Goal: Task Accomplishment & Management: Use online tool/utility

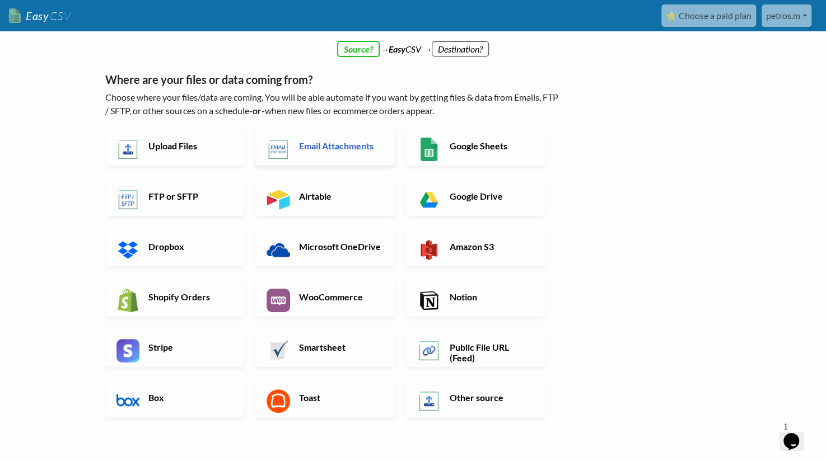
click at [315, 147] on h6 "Email Attachments" at bounding box center [340, 145] width 88 height 11
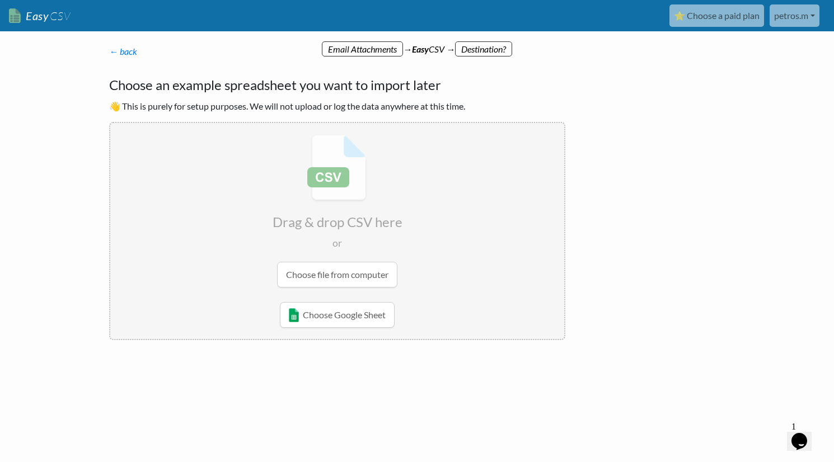
click at [340, 273] on input "file" at bounding box center [337, 211] width 454 height 176
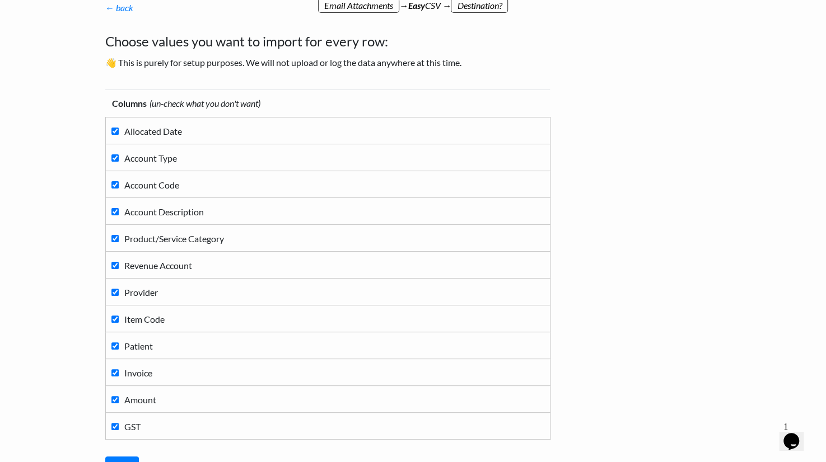
scroll to position [149, 0]
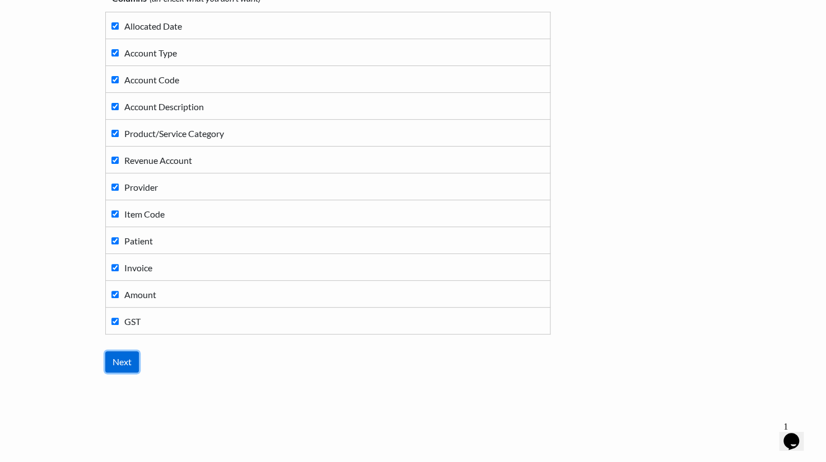
click at [126, 355] on input "Next" at bounding box center [122, 362] width 34 height 21
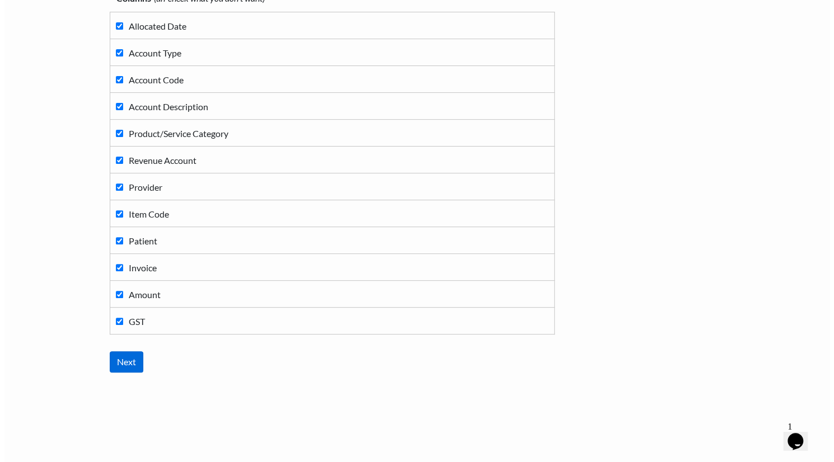
scroll to position [0, 0]
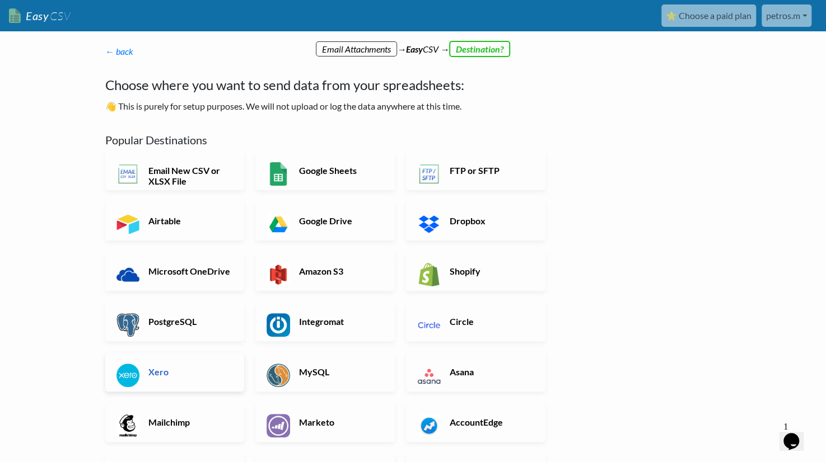
click at [152, 369] on h6 "Xero" at bounding box center [190, 372] width 88 height 11
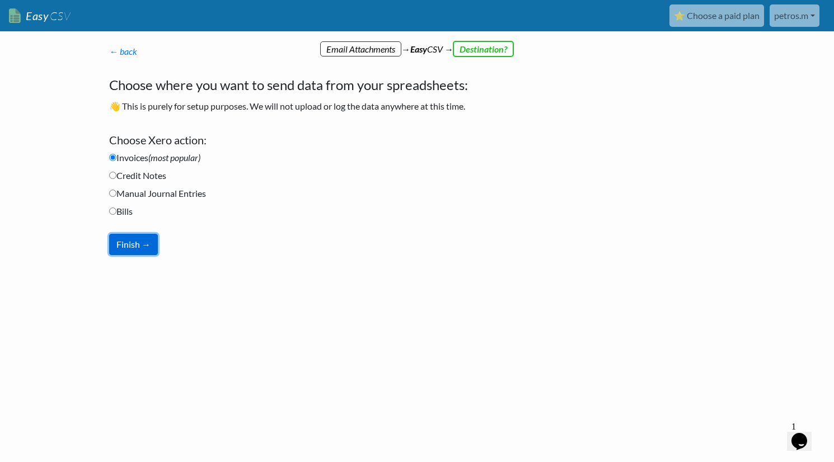
click at [137, 248] on button "Finish →" at bounding box center [133, 244] width 49 height 21
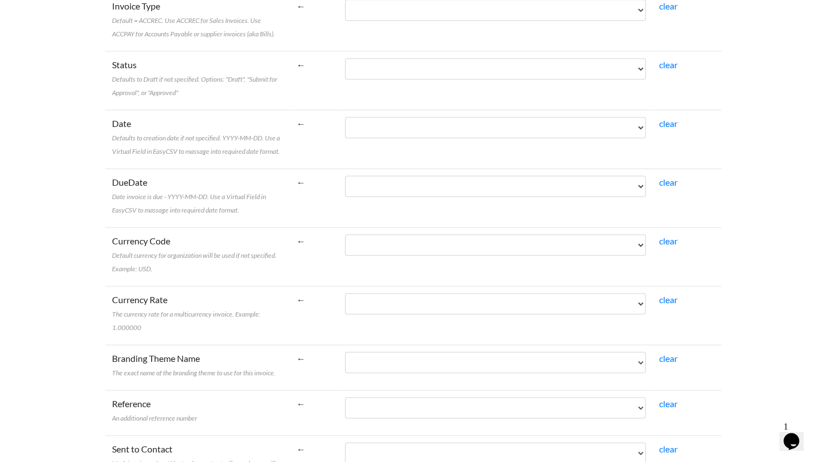
scroll to position [475, 0]
click at [791, 433] on icon "Chat widget" at bounding box center [791, 441] width 16 height 17
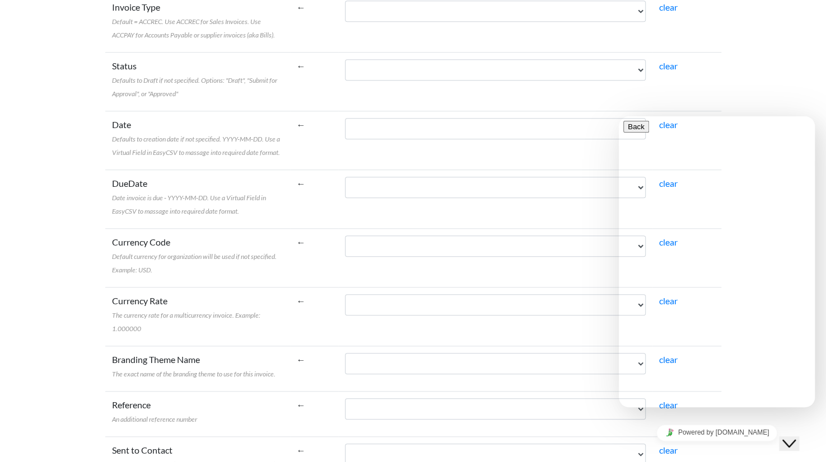
click at [791, 437] on icon "Close Chat This icon closes the chat window." at bounding box center [788, 443] width 13 height 13
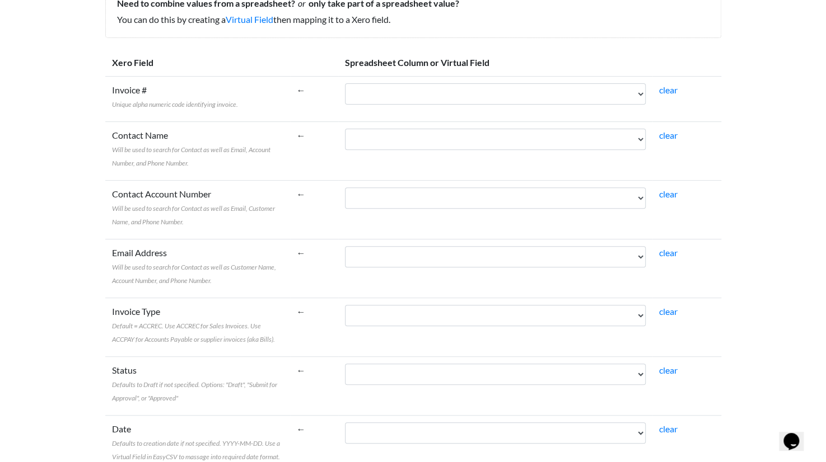
scroll to position [0, 0]
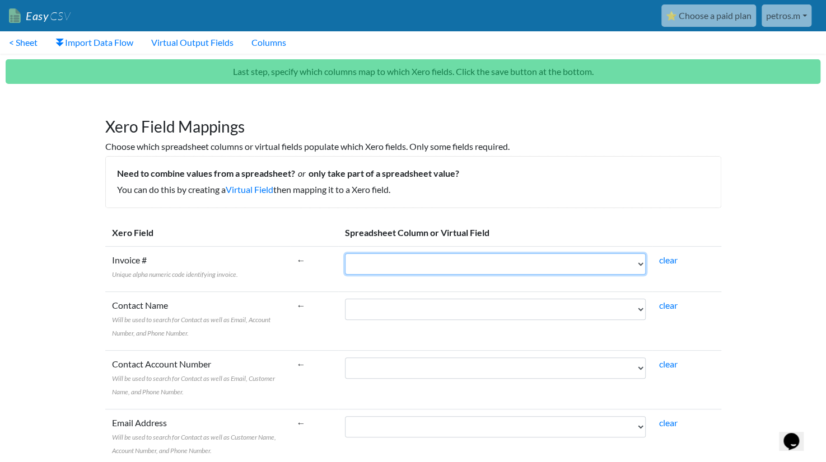
click at [411, 264] on select "Allocated Date Account Type Account Code Account Description Product/Service Ca…" at bounding box center [495, 264] width 301 height 21
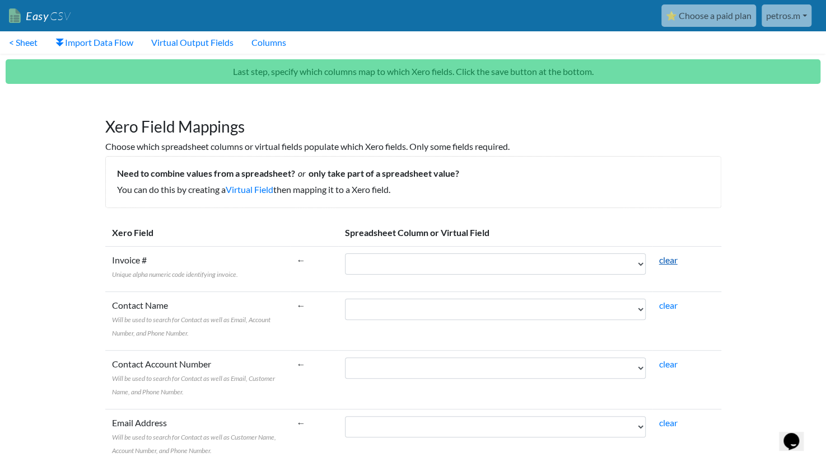
click at [671, 256] on link "clear" at bounding box center [668, 260] width 18 height 11
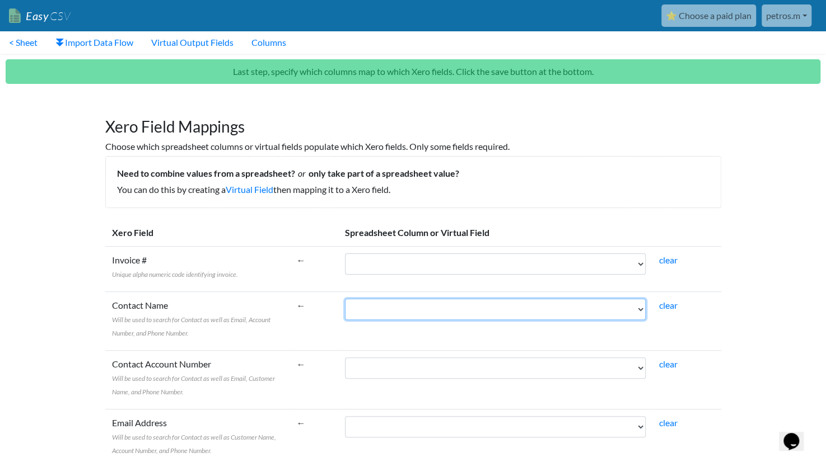
click at [414, 308] on select "Allocated Date Account Type Account Code Account Description Product/Service Ca…" at bounding box center [495, 309] width 301 height 21
select select "cr_766312"
click at [369, 299] on select "Allocated Date Account Type Account Code Account Description Product/Service Ca…" at bounding box center [495, 309] width 301 height 21
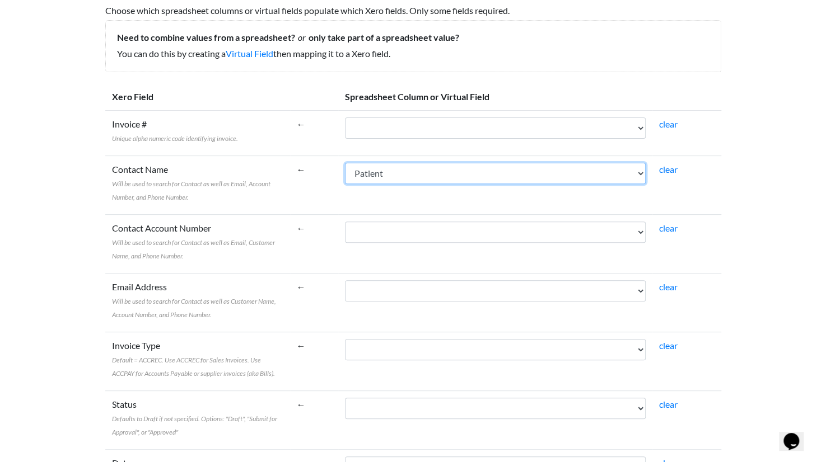
scroll to position [135, 0]
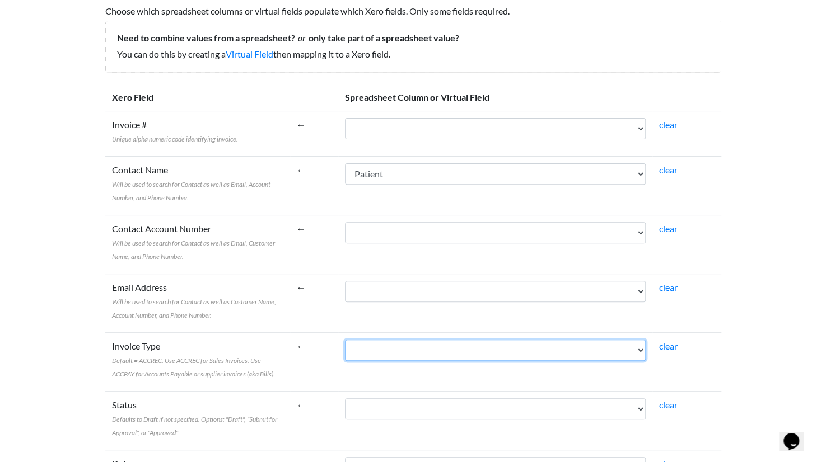
click at [464, 352] on select "Allocated Date Account Type Account Code Account Description Product/Service Ca…" at bounding box center [495, 350] width 301 height 21
select select "cr_766313"
click at [369, 340] on select "Allocated Date Account Type Account Code Account Description Product/Service Ca…" at bounding box center [495, 350] width 301 height 21
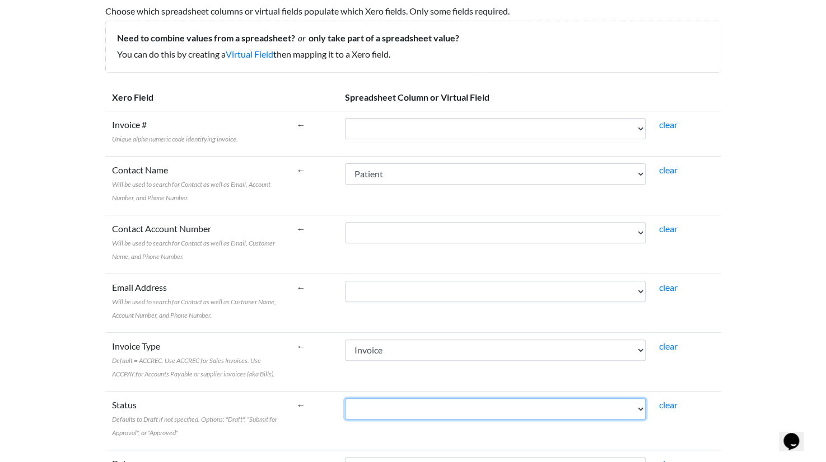
click at [430, 410] on select "Allocated Date Account Type Account Code Account Description Product/Service Ca…" at bounding box center [495, 409] width 301 height 21
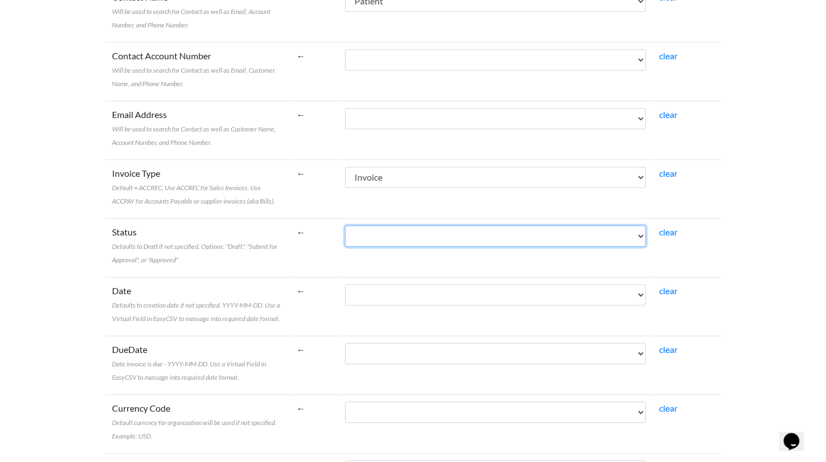
scroll to position [313, 0]
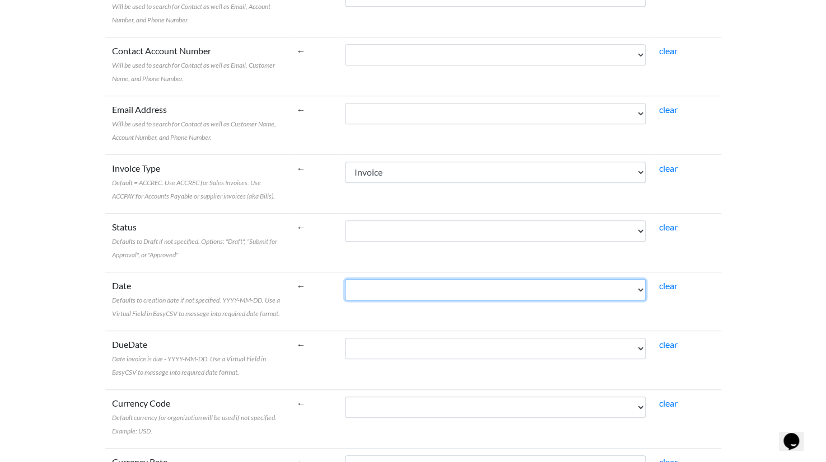
click at [419, 279] on select "Allocated Date Account Type Account Code Account Description Product/Service Ca…" at bounding box center [495, 289] width 301 height 21
select select "cr_766304"
click at [369, 279] on select "Allocated Date Account Type Account Code Account Description Product/Service Ca…" at bounding box center [495, 289] width 301 height 21
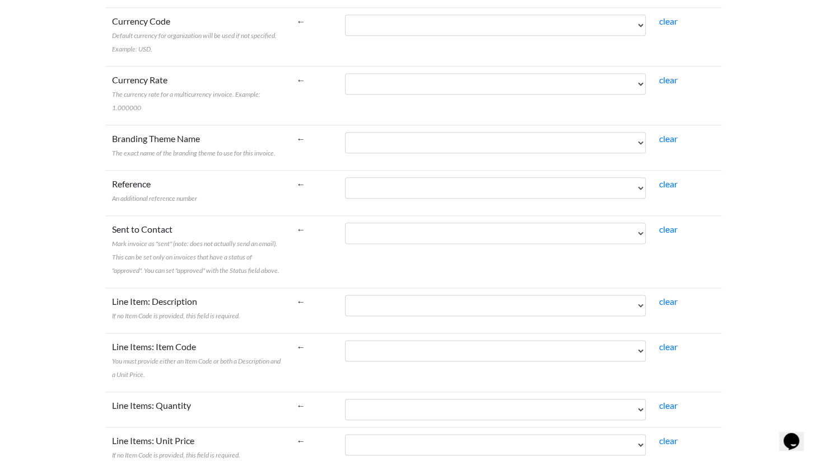
scroll to position [721, 0]
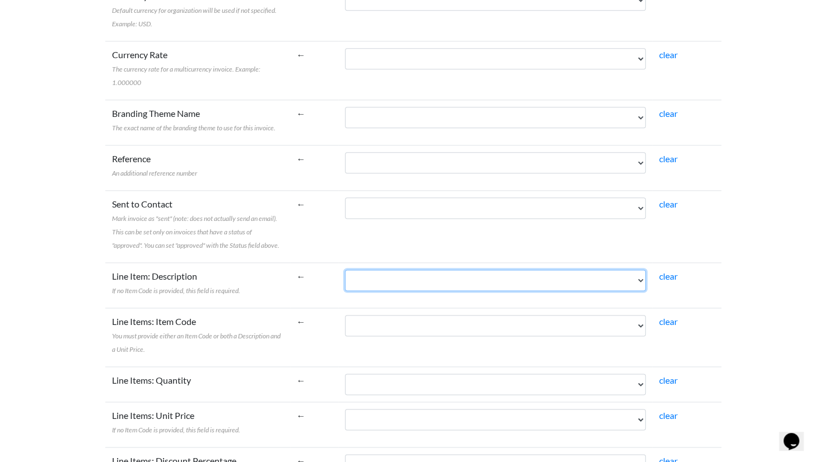
click at [438, 270] on select "Allocated Date Account Type Account Code Account Description Product/Service Ca…" at bounding box center [495, 280] width 301 height 21
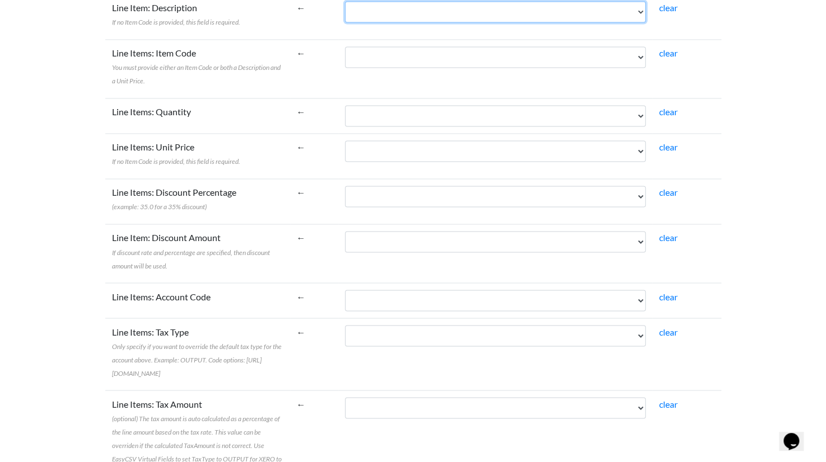
scroll to position [1029, 0]
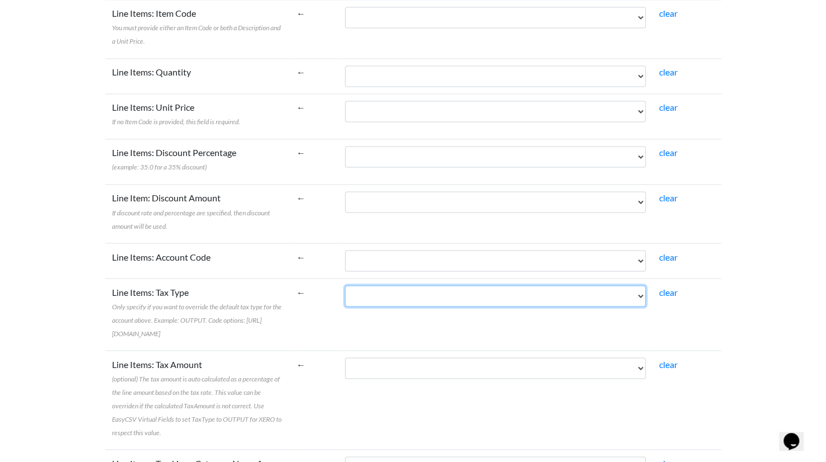
click at [411, 285] on select "Allocated Date Account Type Account Code Account Description Product/Service Ca…" at bounding box center [495, 295] width 301 height 21
select select "cr_766315"
click at [369, 285] on select "Allocated Date Account Type Account Code Account Description Product/Service Ca…" at bounding box center [495, 295] width 301 height 21
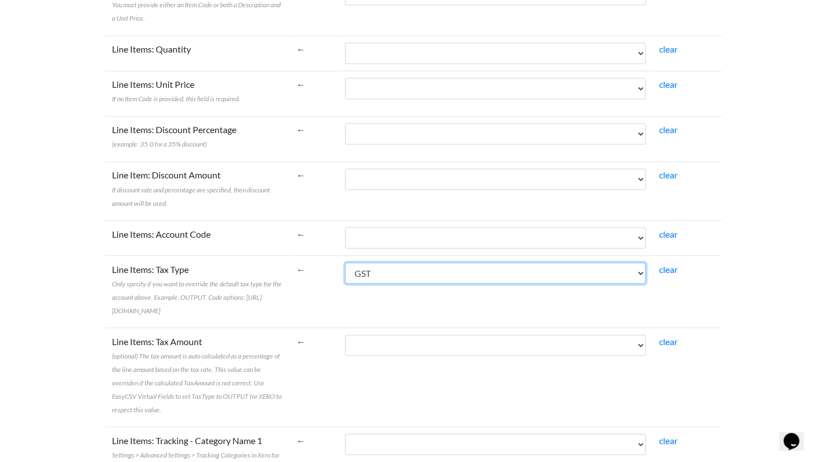
scroll to position [1052, 0]
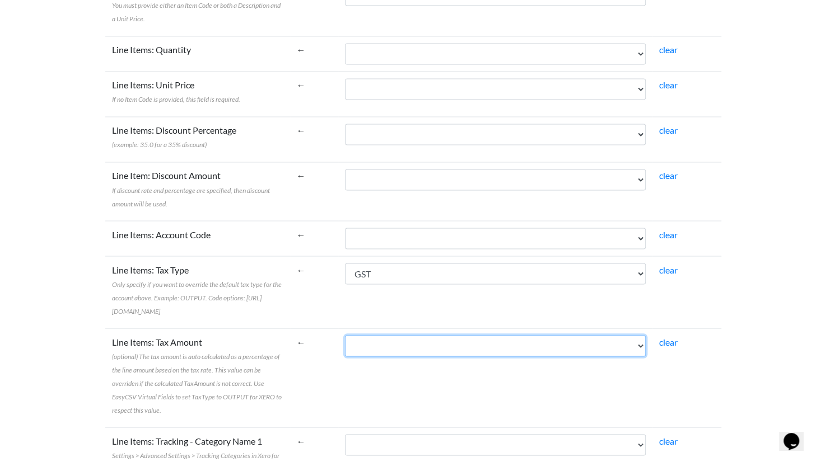
click at [418, 346] on select "Allocated Date Account Type Account Code Account Description Product/Service Ca…" at bounding box center [495, 345] width 301 height 21
click at [413, 374] on td "Allocated Date Account Type Account Code Account Description Product/Service Ca…" at bounding box center [495, 377] width 314 height 99
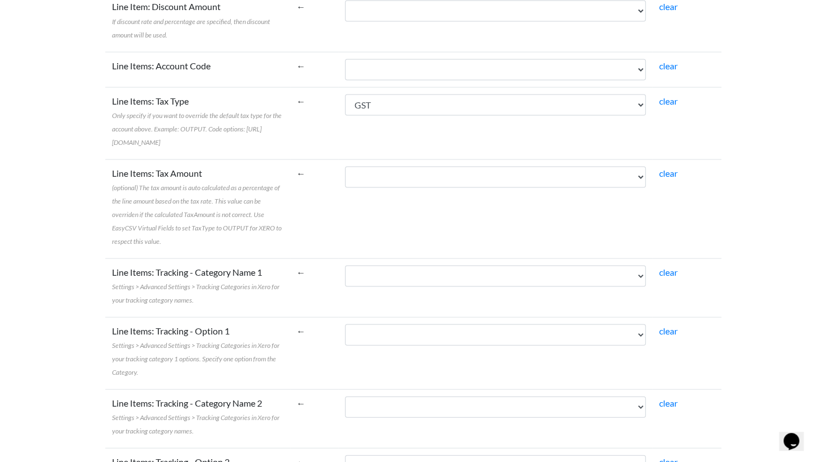
scroll to position [1220, 0]
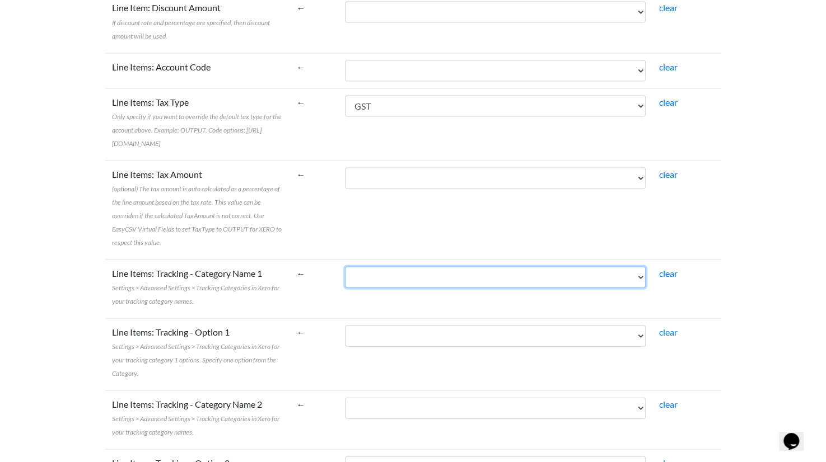
click at [418, 266] on select "Allocated Date Account Type Account Code Account Description Product/Service Ca…" at bounding box center [495, 276] width 301 height 21
select select "cr_766307"
click at [369, 266] on select "Allocated Date Account Type Account Code Account Description Product/Service Ca…" at bounding box center [495, 276] width 301 height 21
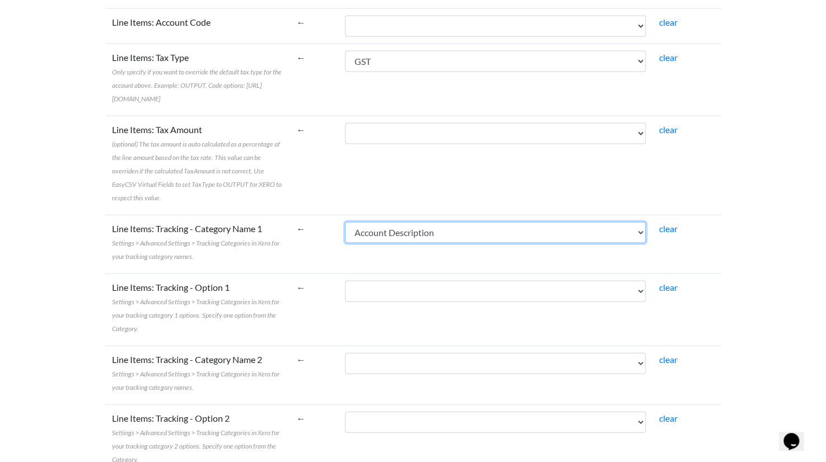
scroll to position [1301, 0]
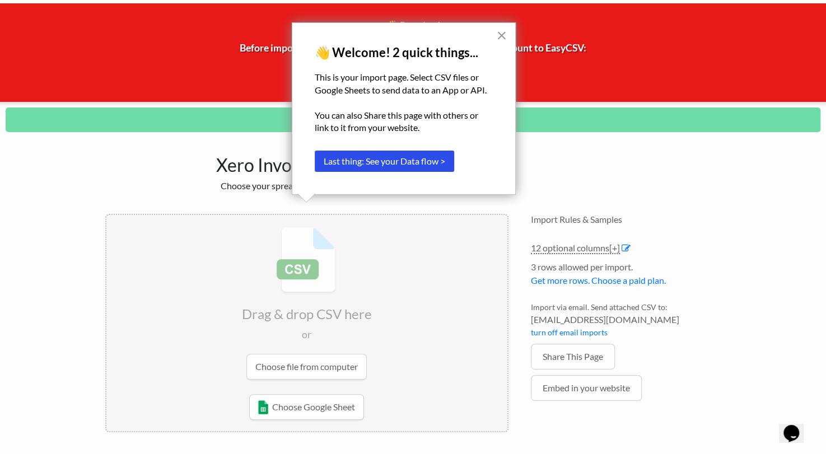
scroll to position [45, 0]
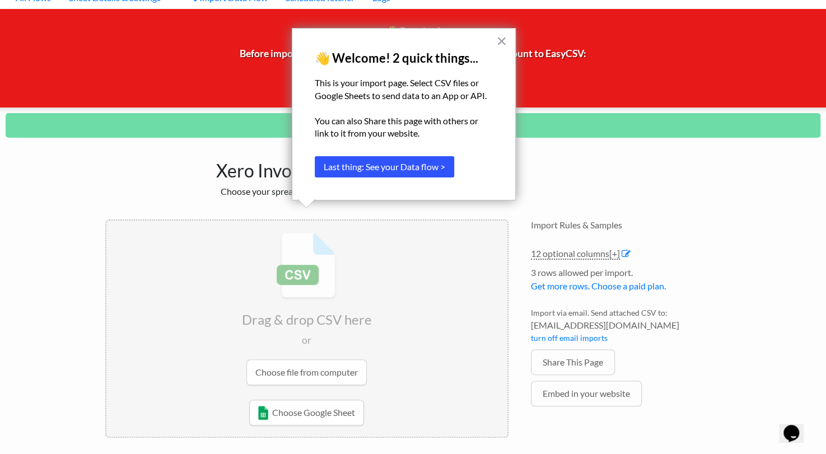
click at [403, 163] on button "Last thing: See your Data flow >" at bounding box center [384, 166] width 139 height 21
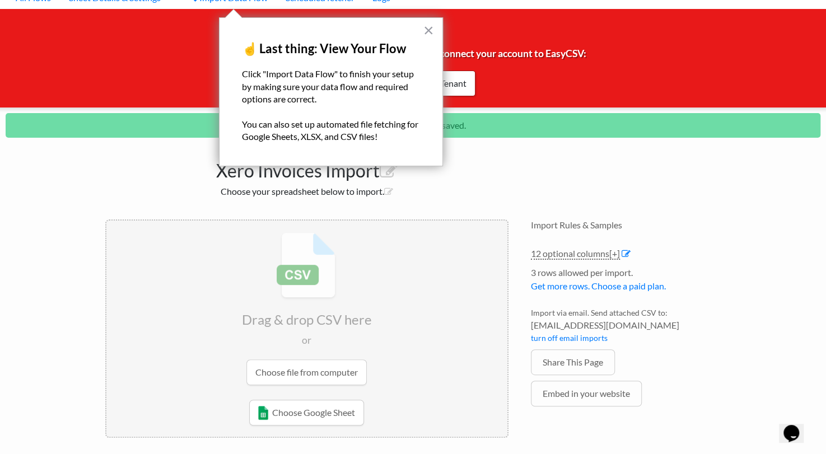
scroll to position [0, 0]
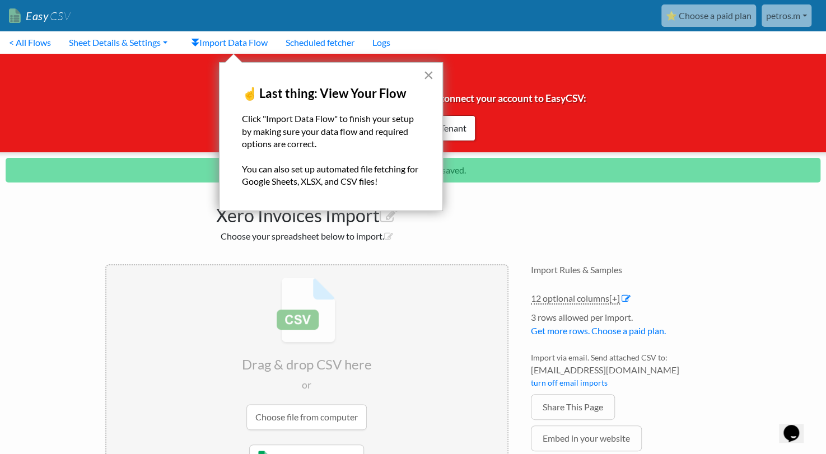
click at [428, 74] on button "×" at bounding box center [428, 75] width 11 height 18
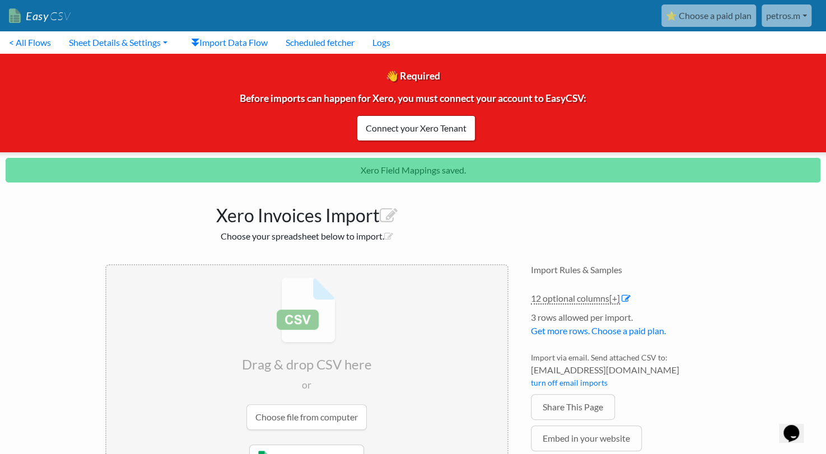
click at [796, 17] on link "petros.m" at bounding box center [786, 15] width 50 height 22
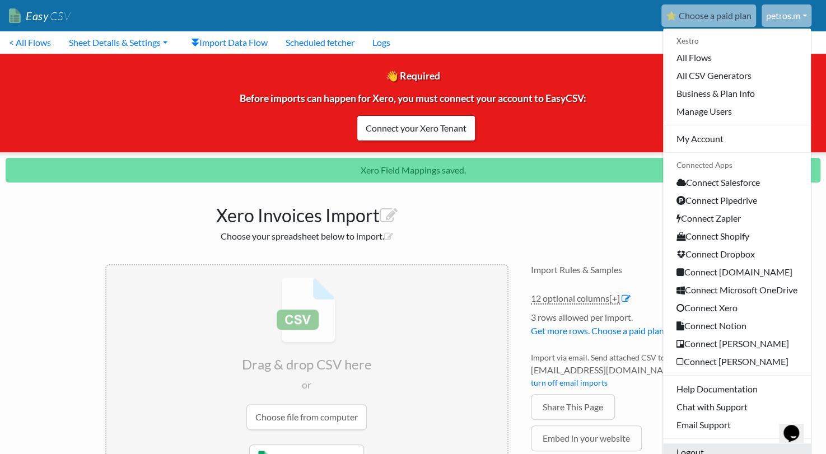
click at [695, 448] on link "Logout" at bounding box center [737, 452] width 148 height 18
